Goal: Transaction & Acquisition: Book appointment/travel/reservation

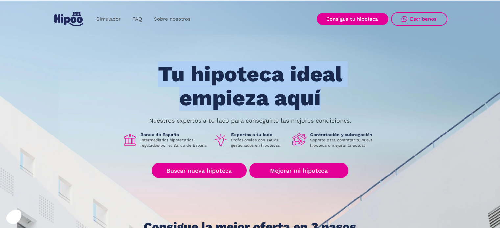
drag, startPoint x: 148, startPoint y: 71, endPoint x: 331, endPoint y: 98, distance: 185.0
click at [331, 98] on h1 "Tu hipoteca ideal empieza aquí" at bounding box center [249, 86] width 249 height 48
drag, startPoint x: 331, startPoint y: 98, endPoint x: 152, endPoint y: 64, distance: 182.3
click at [152, 64] on h1 "Tu hipoteca ideal empieza aquí" at bounding box center [249, 86] width 249 height 48
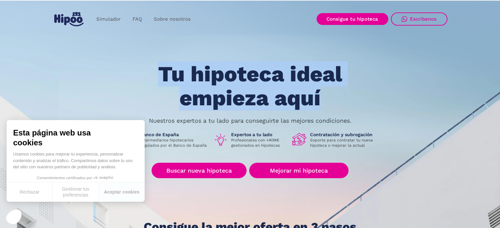
click at [151, 64] on h1 "Tu hipoteca ideal empieza aquí" at bounding box center [249, 86] width 249 height 48
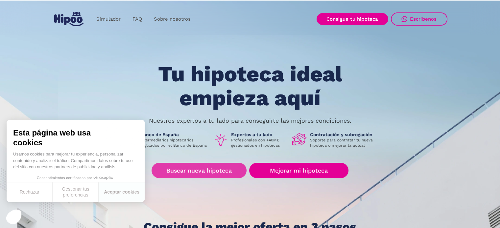
click at [160, 171] on link "Buscar nueva hipoteca" at bounding box center [199, 170] width 95 height 15
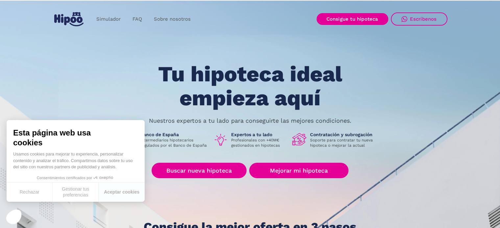
click at [295, 69] on h1 "Tu hipoteca ideal empieza aquí" at bounding box center [249, 86] width 249 height 48
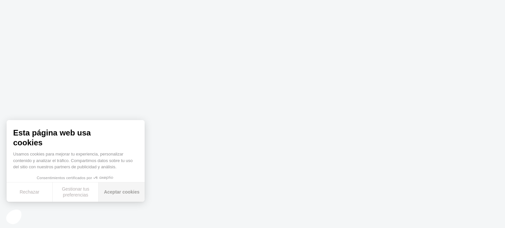
click at [120, 195] on button "Aceptar cookies" at bounding box center [122, 192] width 46 height 19
